Goal: Task Accomplishment & Management: Complete application form

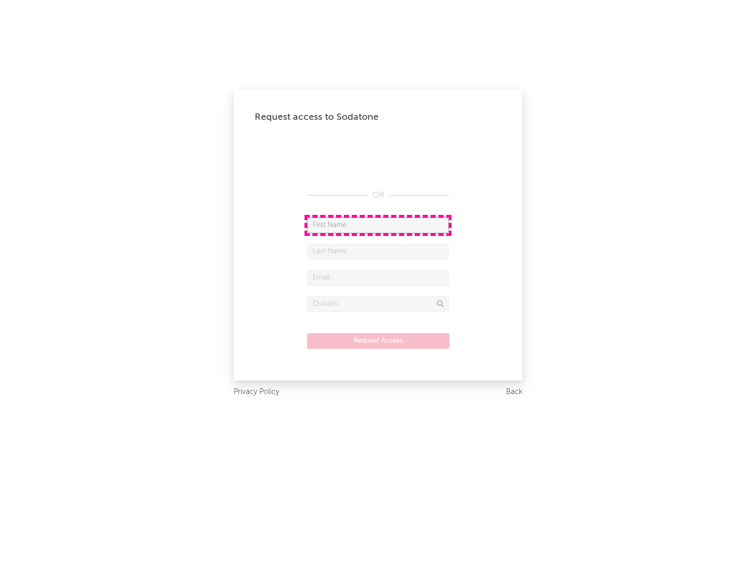
click at [378, 225] on input "text" at bounding box center [378, 225] width 142 height 16
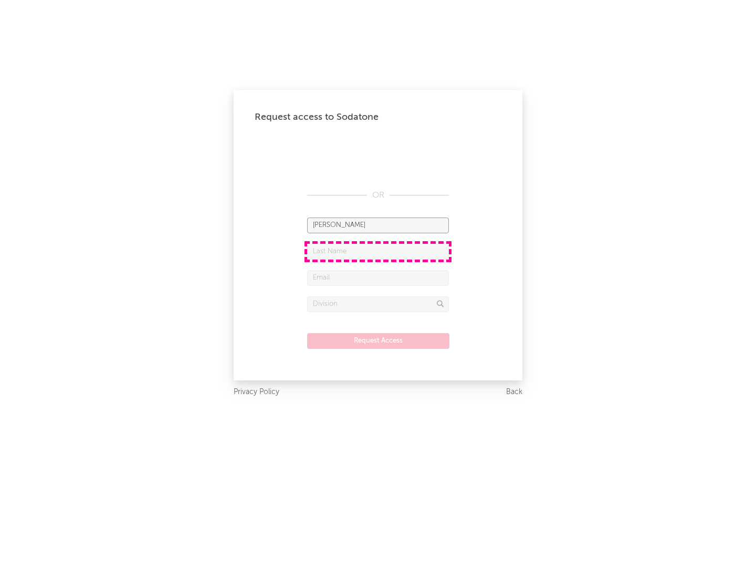
type input "[PERSON_NAME]"
click at [378, 251] on input "text" at bounding box center [378, 252] width 142 height 16
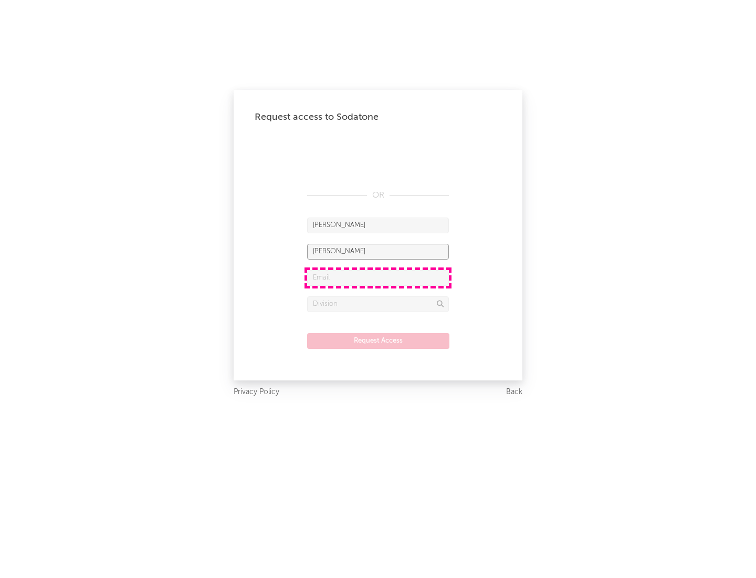
type input "[PERSON_NAME]"
click at [378, 277] on input "text" at bounding box center [378, 278] width 142 height 16
type input "[EMAIL_ADDRESS][DOMAIN_NAME]"
click at [378, 304] on input "text" at bounding box center [378, 304] width 142 height 16
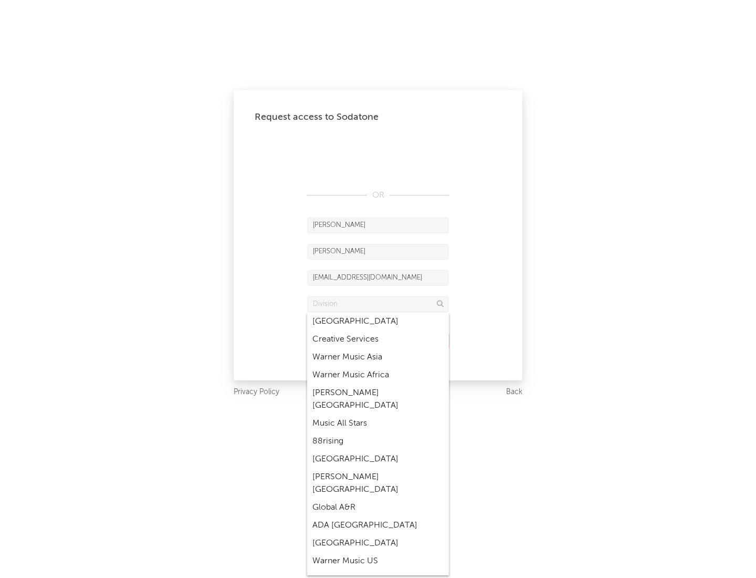
click at [378, 414] on div "Music All Stars" at bounding box center [378, 423] width 142 height 18
type input "Music All Stars"
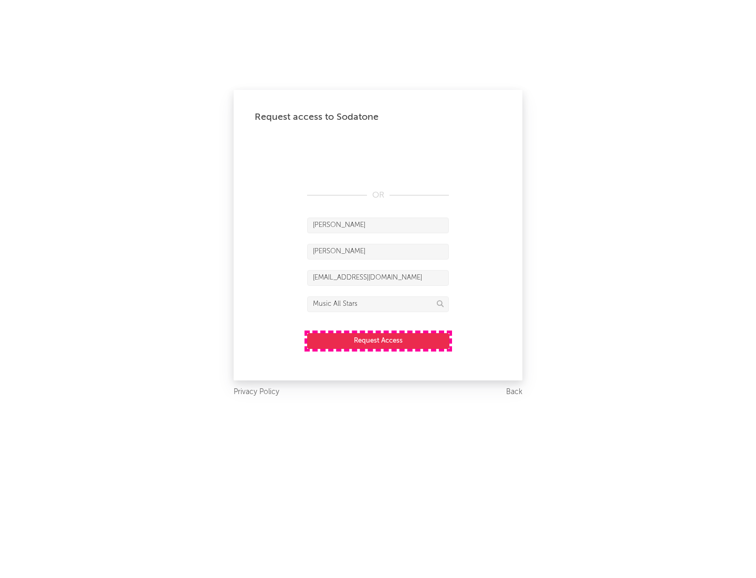
click at [378, 340] on button "Request Access" at bounding box center [378, 341] width 142 height 16
